Goal: Task Accomplishment & Management: Manage account settings

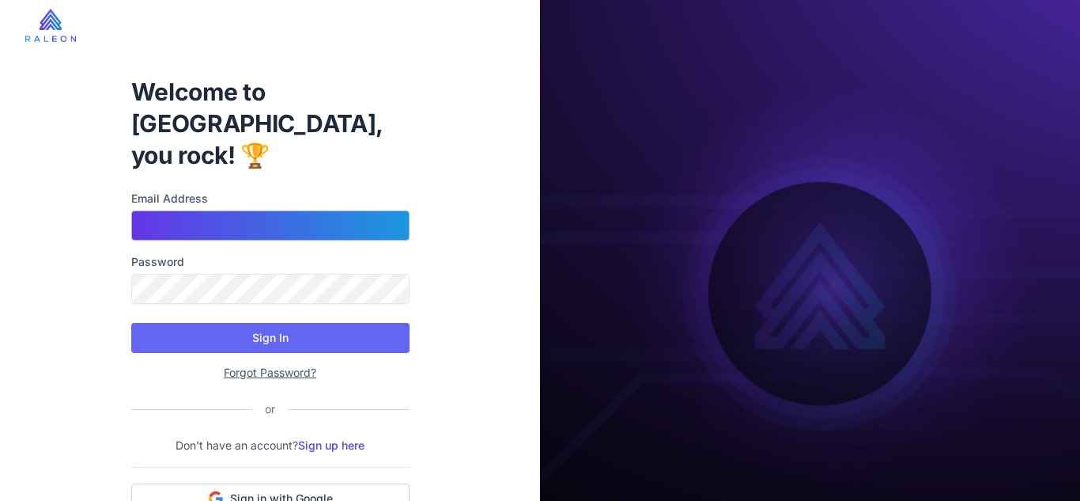
click at [286, 210] on input "Email Address" at bounding box center [270, 225] width 278 height 30
click at [0, 0] on com-1password-button at bounding box center [0, 0] width 0 height 0
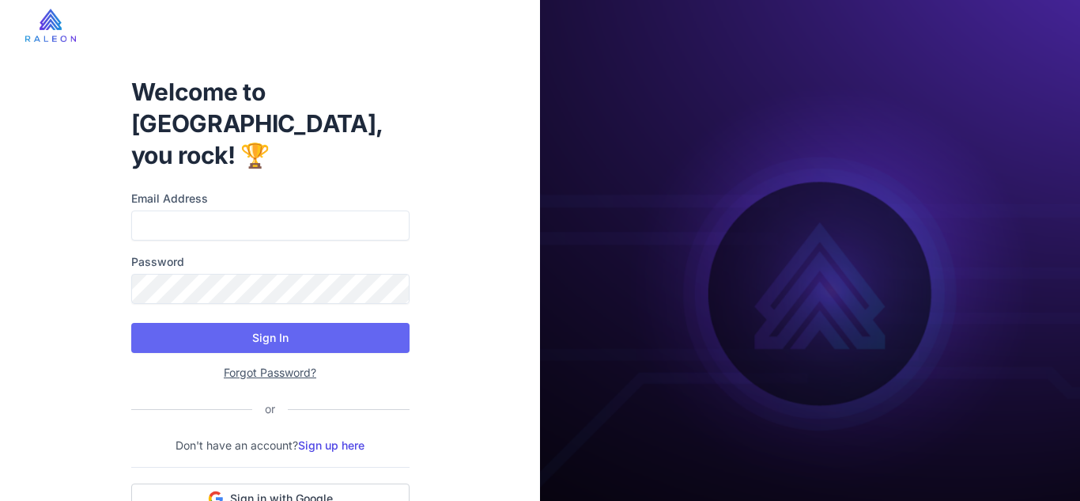
click at [476, 336] on div "Welcome to [GEOGRAPHIC_DATA], you rock! 🏆 Email Address Password Sign In Forgot…" at bounding box center [270, 299] width 540 height 599
click at [358, 483] on button "Sign in with Google" at bounding box center [270, 498] width 278 height 30
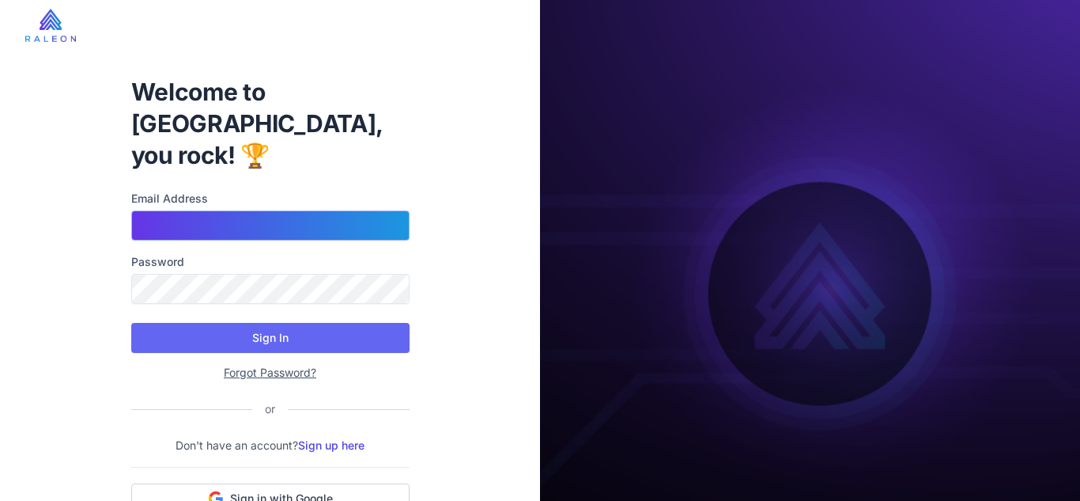
click at [247, 210] on input "Email Address" at bounding box center [270, 225] width 278 height 30
click at [0, 0] on com-1password-button at bounding box center [0, 0] width 0 height 0
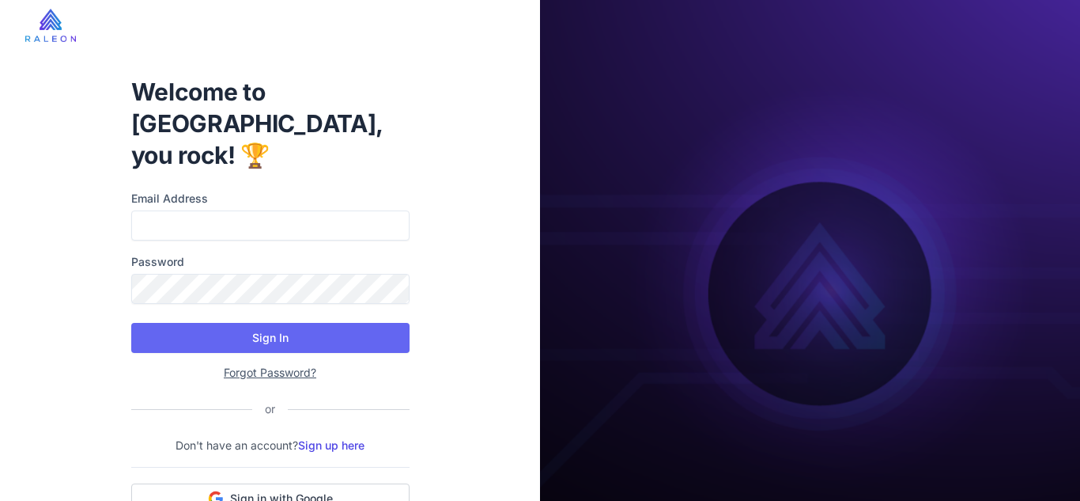
click at [826, 380] on img at bounding box center [810, 299] width 540 height 599
